Goal: Task Accomplishment & Management: Use online tool/utility

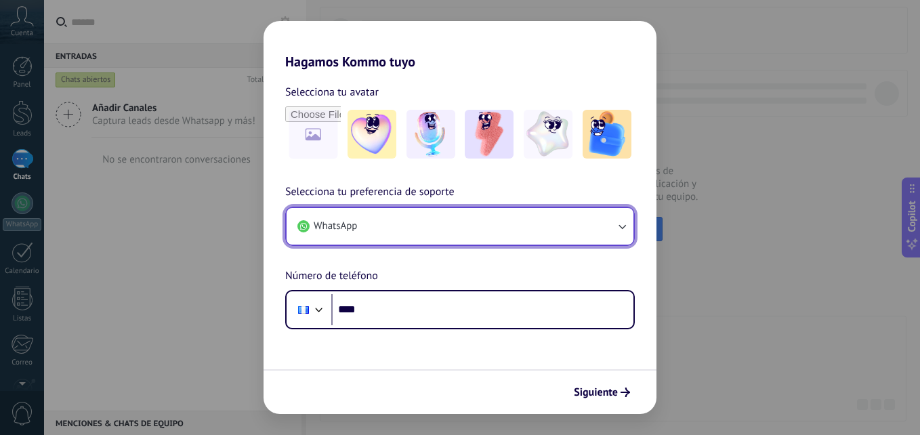
click at [626, 225] on icon "button" at bounding box center [622, 226] width 14 height 14
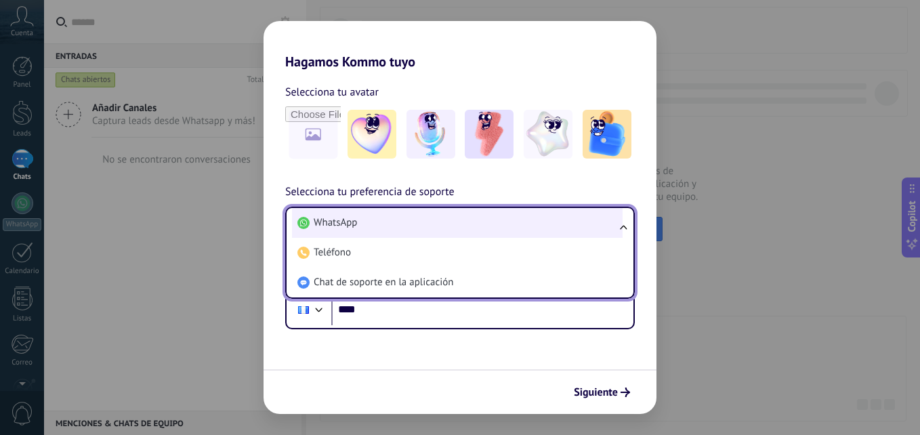
click at [561, 228] on li "WhatsApp" at bounding box center [457, 223] width 331 height 30
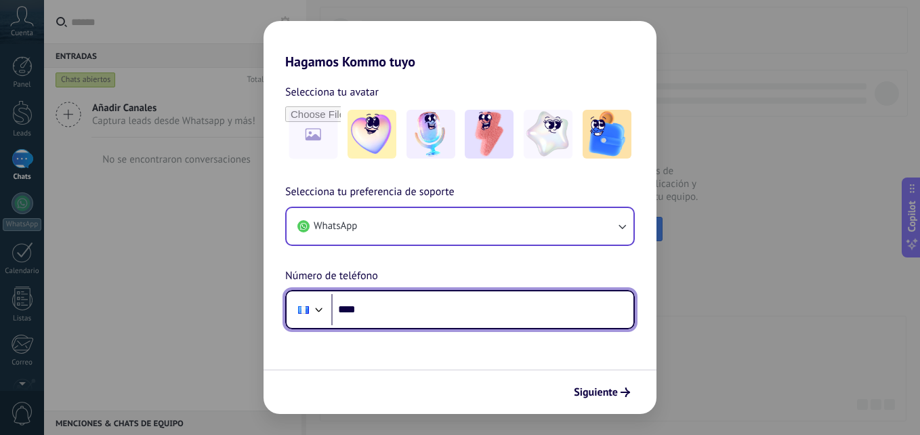
click at [543, 309] on input "****" at bounding box center [482, 309] width 302 height 31
type input "**********"
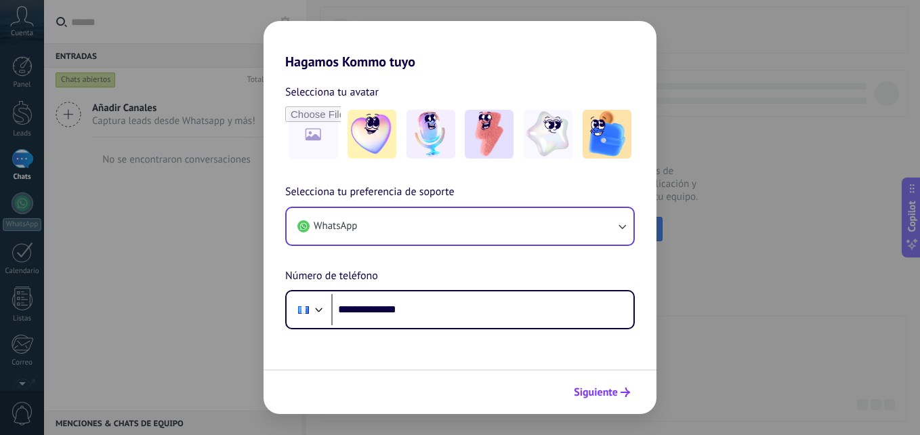
click at [602, 392] on span "Siguiente" at bounding box center [596, 392] width 44 height 9
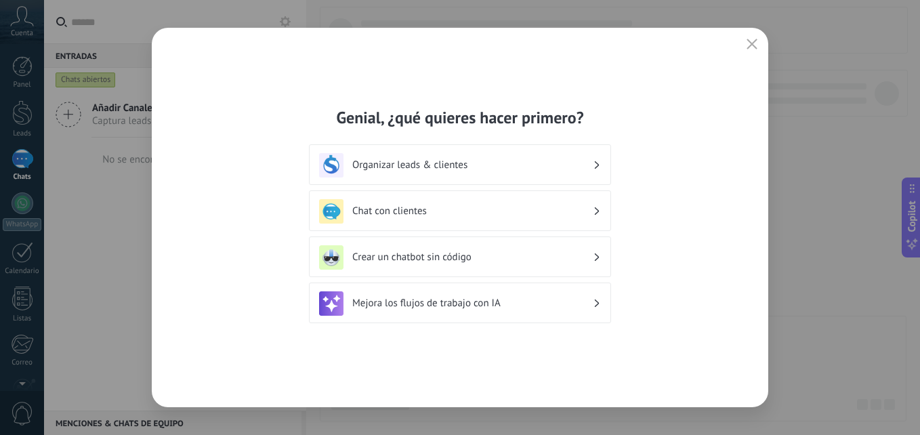
click at [540, 180] on div "Organizar leads & clientes" at bounding box center [460, 164] width 302 height 41
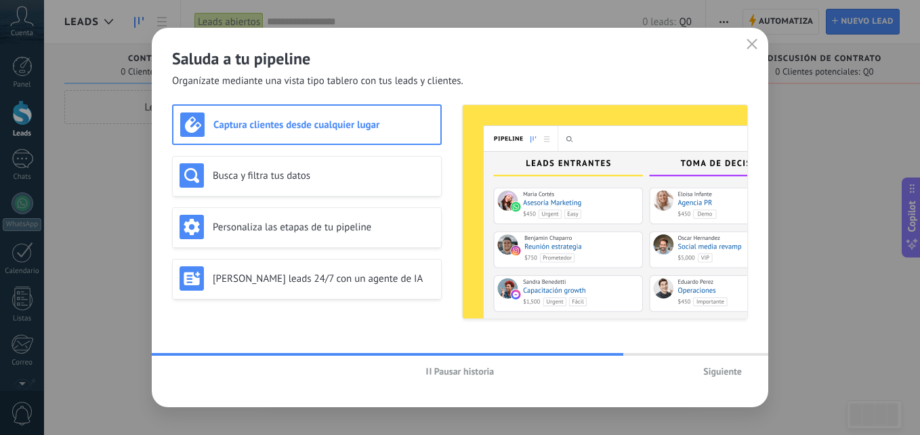
click at [451, 373] on span "Pausar historia" at bounding box center [464, 371] width 60 height 9
click at [315, 184] on div "Busca y filtra tus datos" at bounding box center [307, 175] width 255 height 24
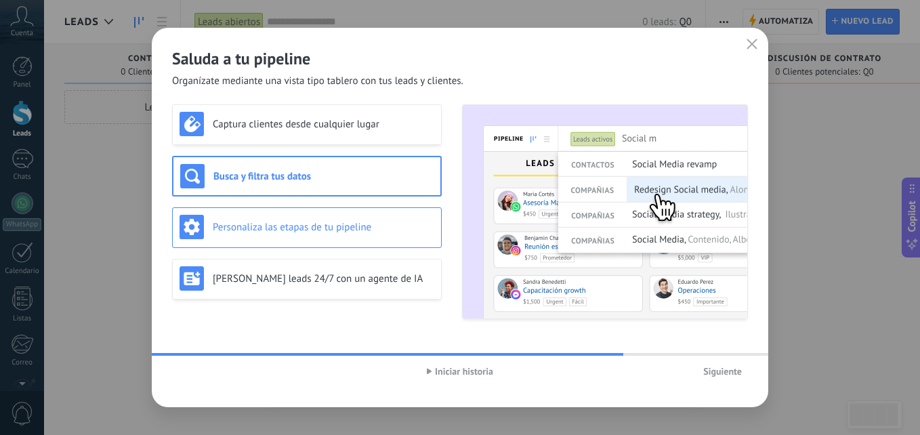
click at [324, 222] on h3 "Personaliza las etapas de tu pipeline" at bounding box center [324, 227] width 222 height 13
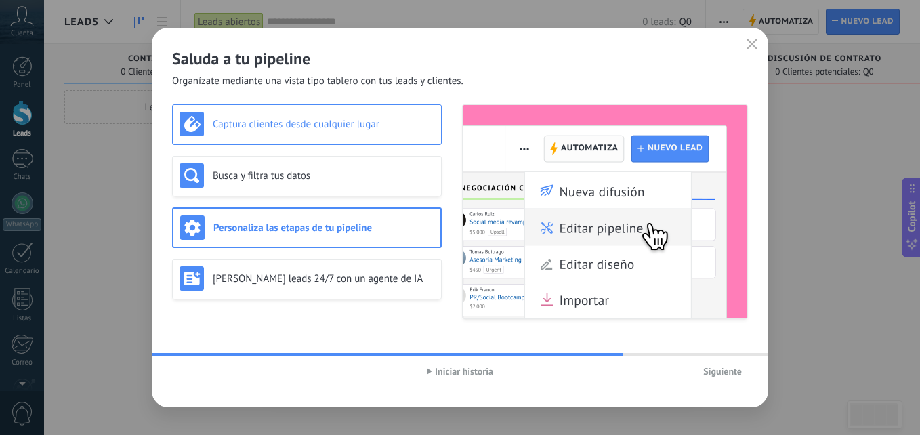
click at [328, 126] on h3 "Captura clientes desde cualquier lugar" at bounding box center [324, 124] width 222 height 13
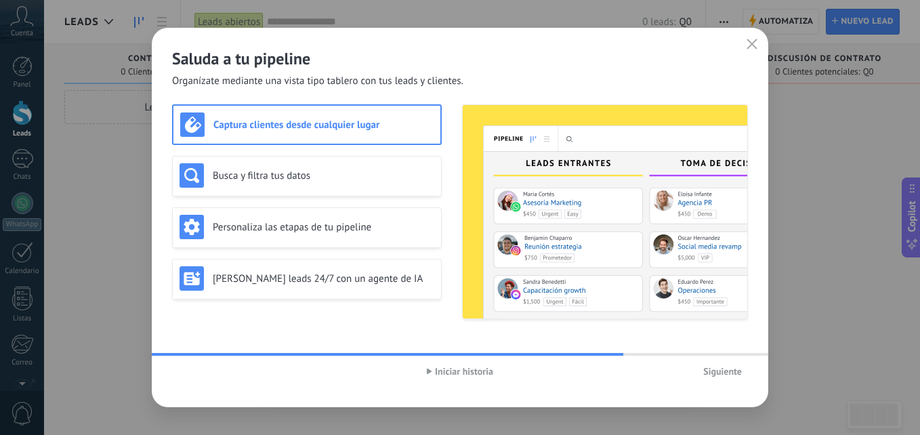
click at [604, 365] on div "Siguiente" at bounding box center [652, 371] width 192 height 20
click at [588, 394] on div "Saluda a tu pipeline Organízate mediante una vista tipo tablero con tus leads y…" at bounding box center [460, 217] width 616 height 379
click at [436, 371] on span "Iniciar historia" at bounding box center [464, 371] width 58 height 9
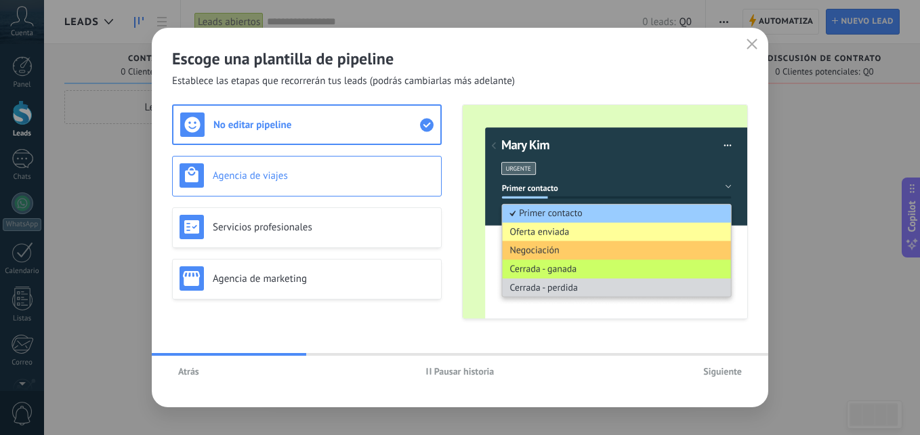
click at [293, 176] on h3 "Agencia de viajes" at bounding box center [324, 175] width 222 height 13
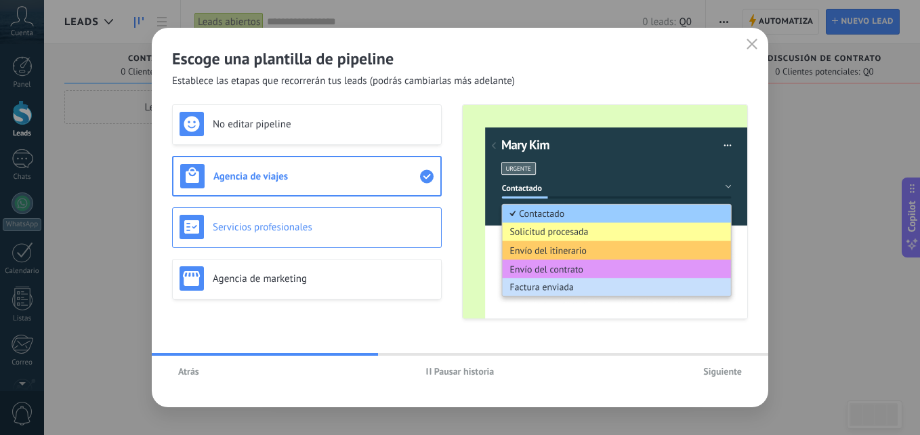
click at [288, 222] on h3 "Servicios profesionales" at bounding box center [324, 227] width 222 height 13
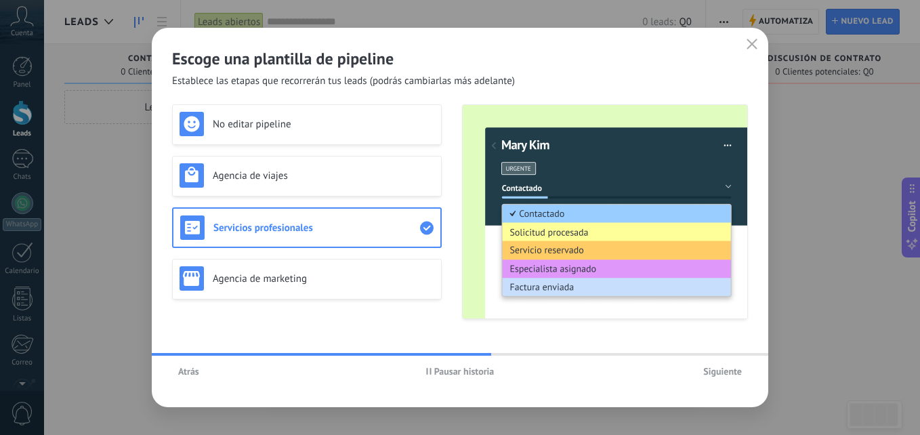
click at [450, 382] on div "Atrás Pausar historia Siguiente" at bounding box center [460, 371] width 616 height 31
click at [447, 367] on span "Pausar historia" at bounding box center [464, 371] width 60 height 9
click at [374, 279] on h3 "Agencia de marketing" at bounding box center [324, 278] width 222 height 13
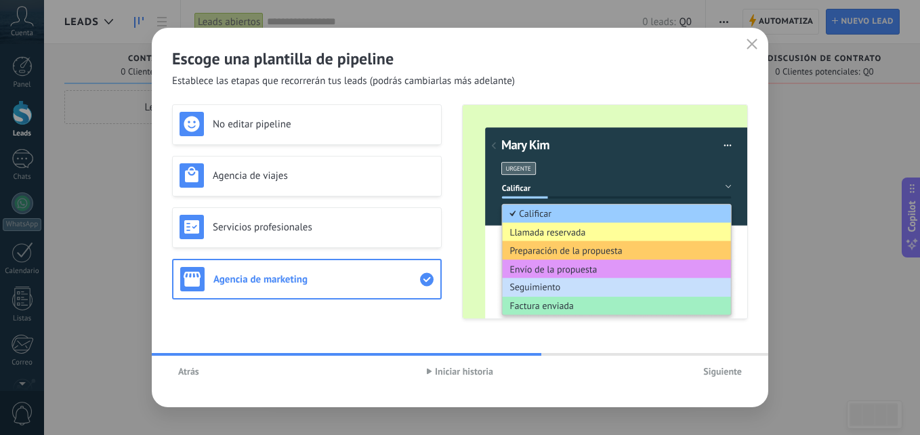
click at [598, 358] on div "Atrás Iniciar historia Siguiente" at bounding box center [460, 371] width 616 height 31
click at [422, 367] on button "Iniciar historia" at bounding box center [460, 371] width 79 height 20
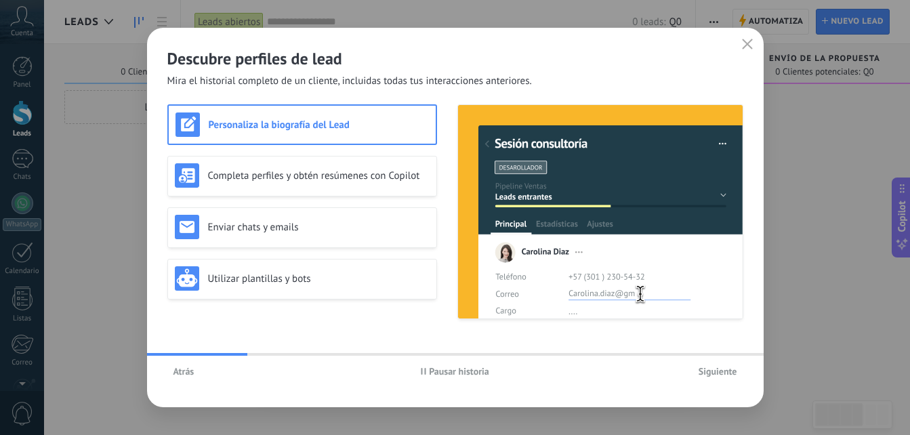
click at [440, 374] on span "Pausar historia" at bounding box center [459, 371] width 60 height 9
click at [393, 192] on div "Completa perfiles y obtén resúmenes con Copilot" at bounding box center [302, 176] width 270 height 41
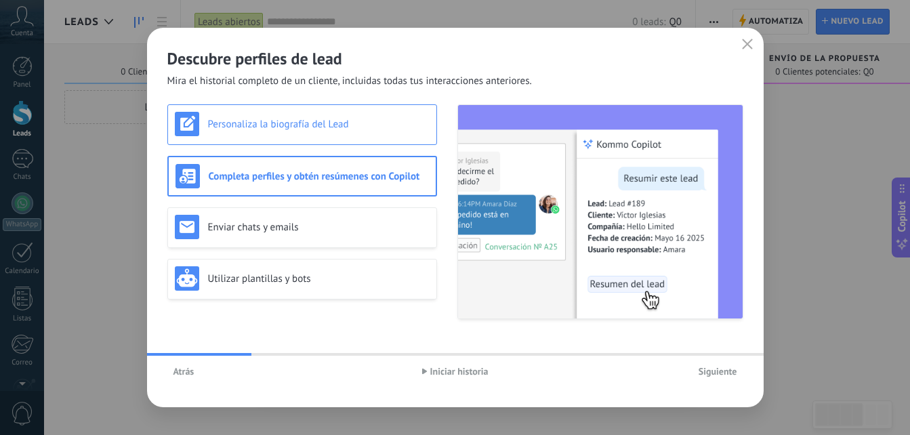
click at [286, 126] on h3 "Personaliza la biografía del Lead" at bounding box center [319, 124] width 222 height 13
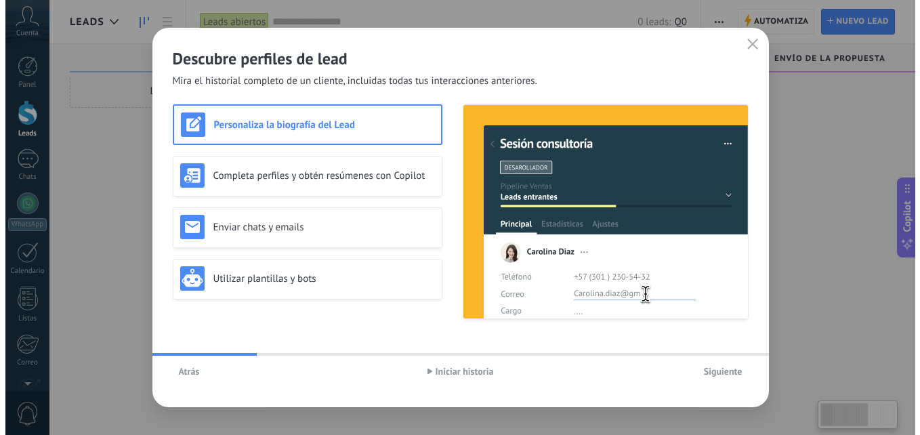
scroll to position [23, 0]
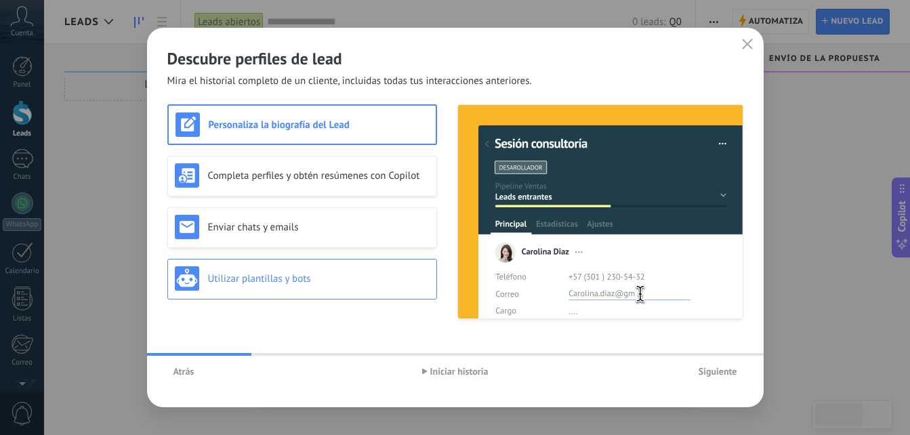
click at [268, 269] on div "Utilizar plantillas y bots" at bounding box center [302, 278] width 255 height 24
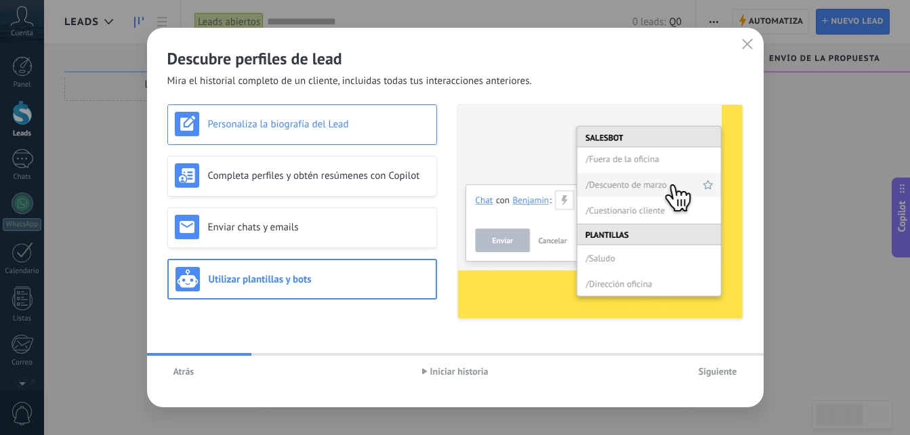
click at [365, 142] on div "Personaliza la biografía del Lead" at bounding box center [302, 124] width 270 height 41
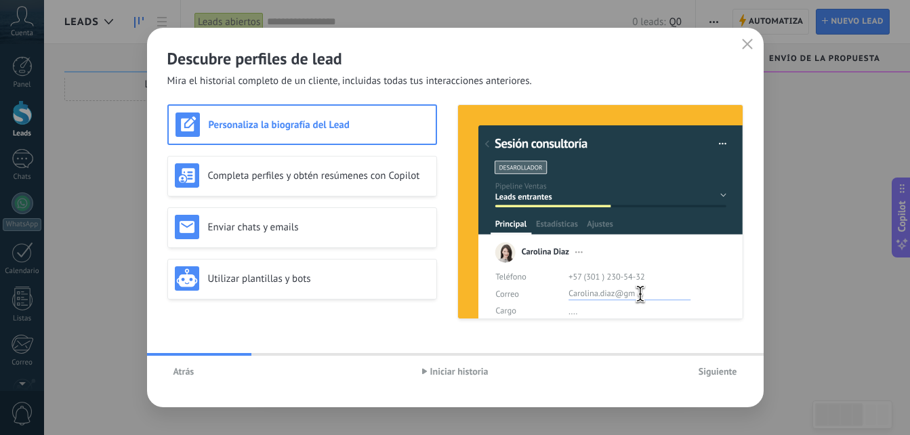
click at [430, 365] on button "Iniciar historia" at bounding box center [455, 371] width 79 height 20
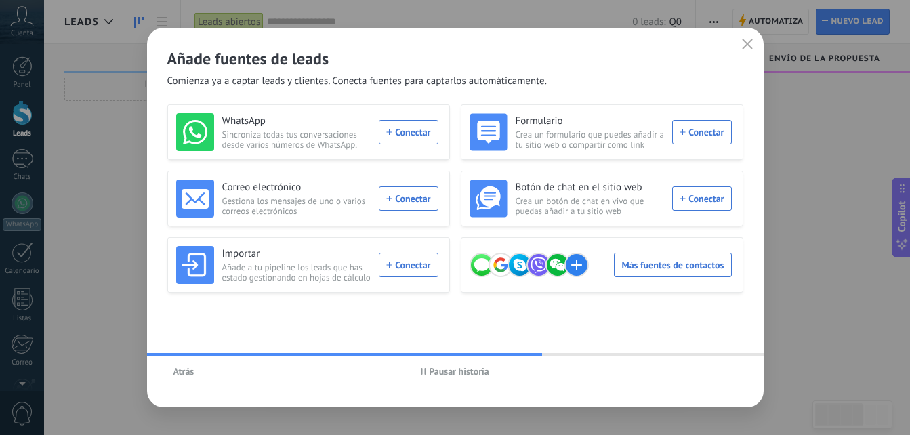
click at [476, 368] on span "Pausar historia" at bounding box center [459, 371] width 60 height 9
click at [415, 131] on div "WhatsApp Sincroniza todas tus conversaciones desde varios números de WhatsApp. …" at bounding box center [307, 132] width 262 height 38
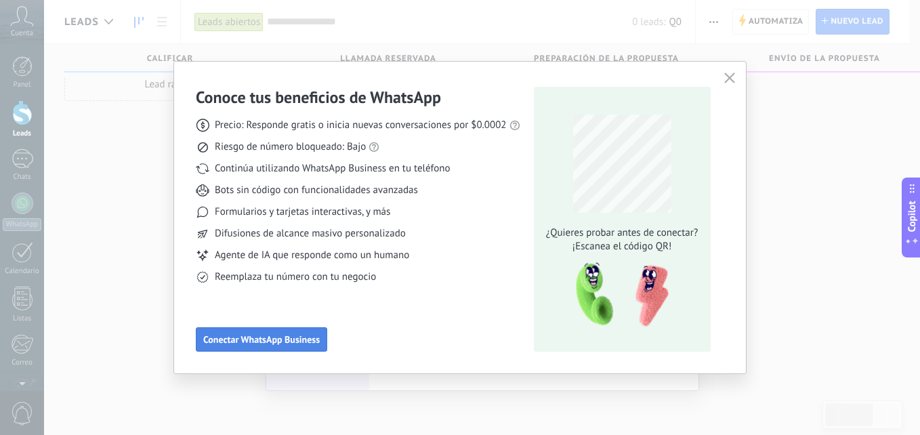
click at [286, 338] on span "Conectar WhatsApp Business" at bounding box center [261, 339] width 117 height 9
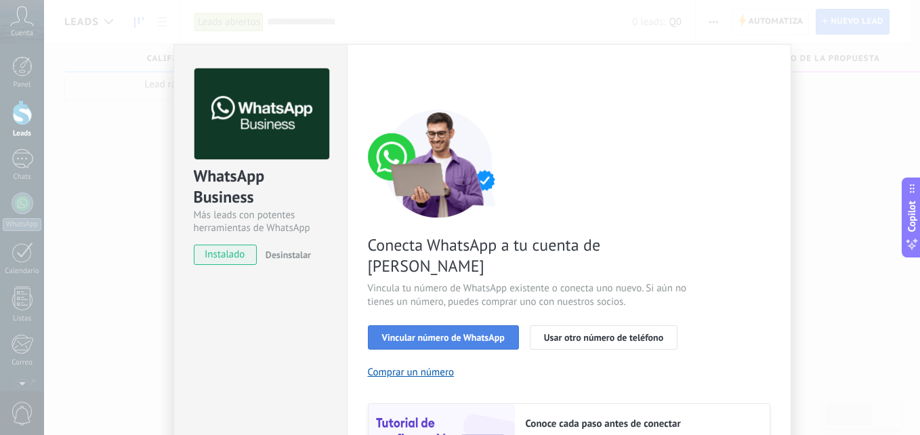
click at [402, 325] on button "Vincular número de WhatsApp" at bounding box center [443, 337] width 151 height 24
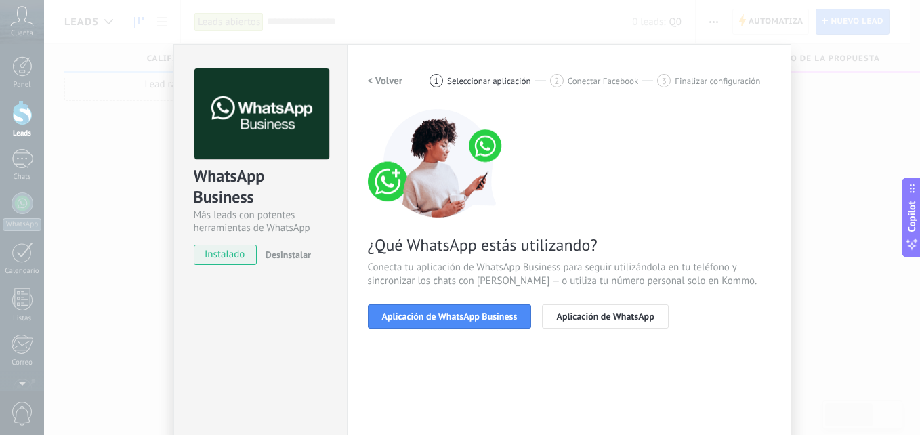
click at [402, 307] on button "Aplicación de WhatsApp Business" at bounding box center [450, 316] width 164 height 24
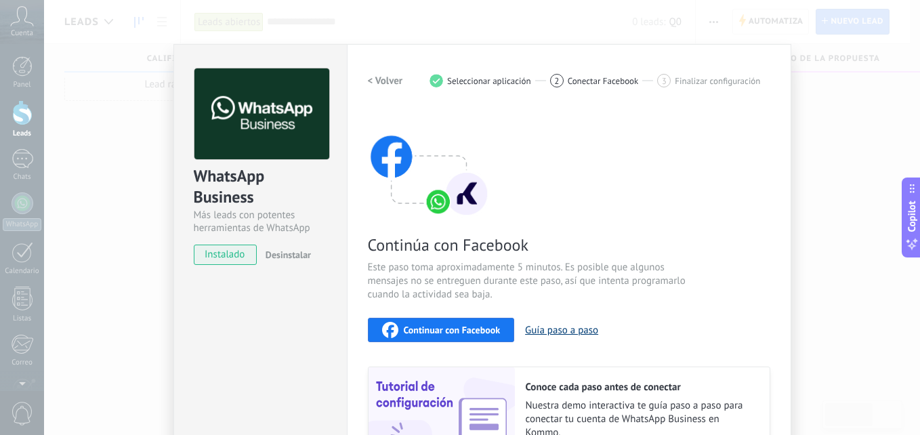
click at [566, 324] on button "Guía paso a paso" at bounding box center [561, 330] width 73 height 13
